Goal: Go to known website: Access a specific website the user already knows

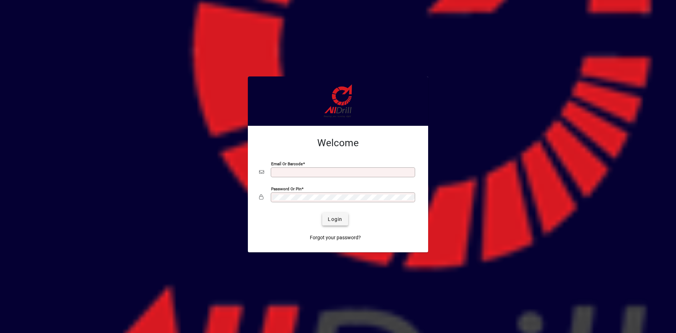
type input "**********"
click at [340, 218] on span "Login" at bounding box center [335, 219] width 14 height 7
